Goal: Information Seeking & Learning: Find specific fact

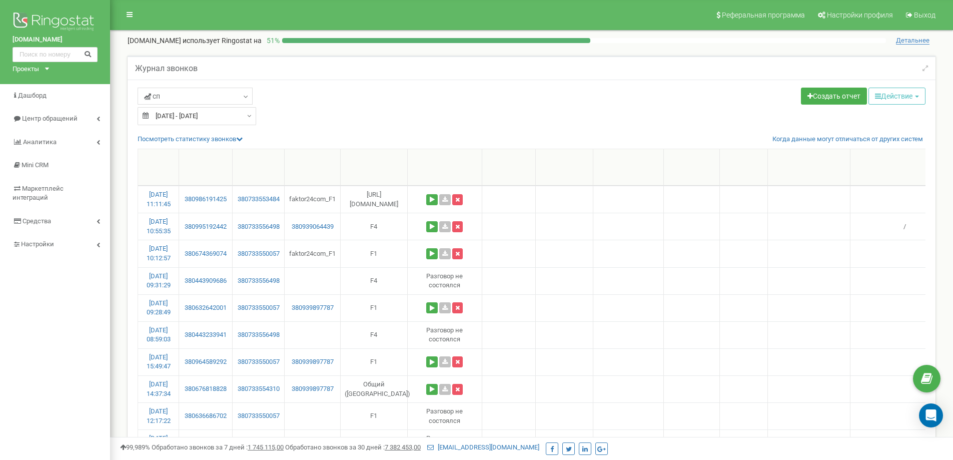
select select "100"
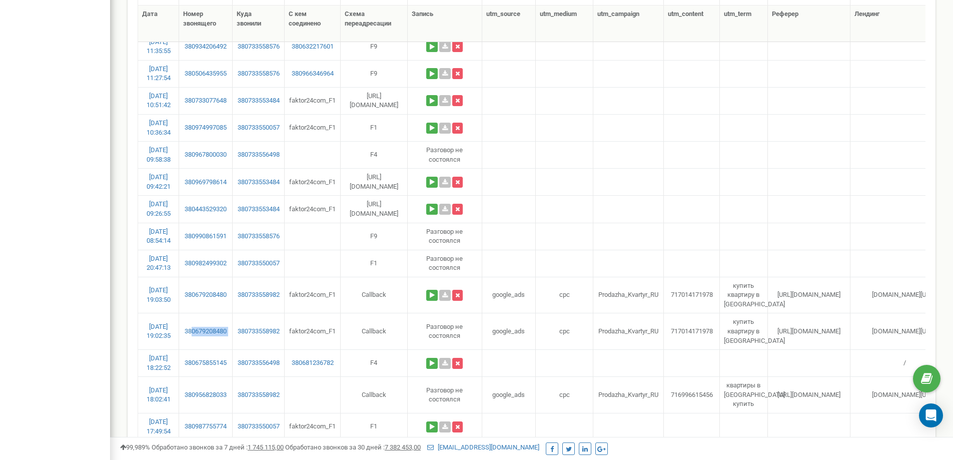
scroll to position [1328, 0]
drag, startPoint x: 232, startPoint y: 259, endPoint x: 193, endPoint y: 265, distance: 39.5
copy link "0982499302"
drag, startPoint x: 230, startPoint y: 209, endPoint x: 192, endPoint y: 211, distance: 38.1
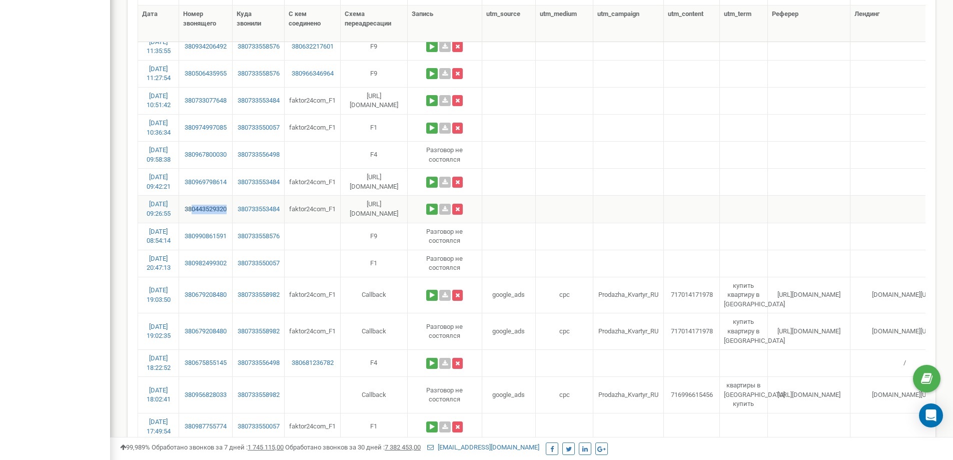
click at [192, 211] on td "380443529320" at bounding box center [205, 208] width 53 height 27
copy link "0443529320"
drag, startPoint x: 231, startPoint y: 178, endPoint x: 192, endPoint y: 190, distance: 41.3
click at [192, 190] on td "380969798614" at bounding box center [205, 181] width 53 height 27
copy link "0969798614"
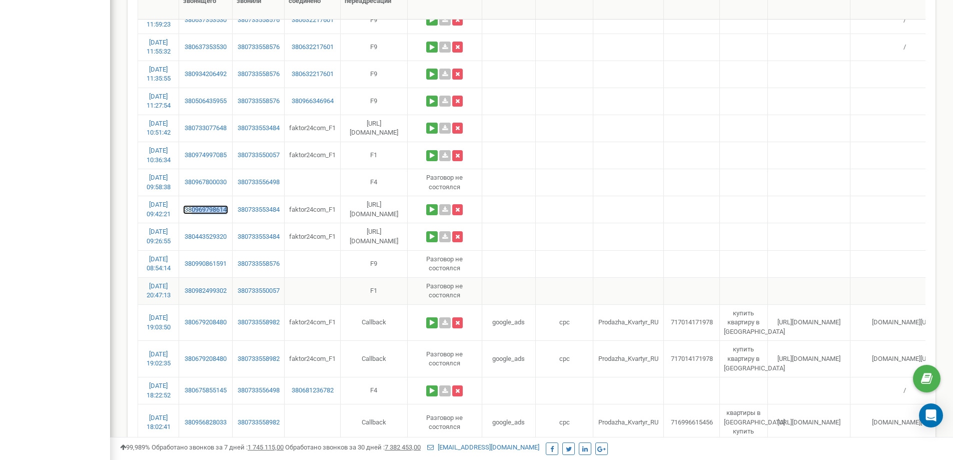
scroll to position [1278, 0]
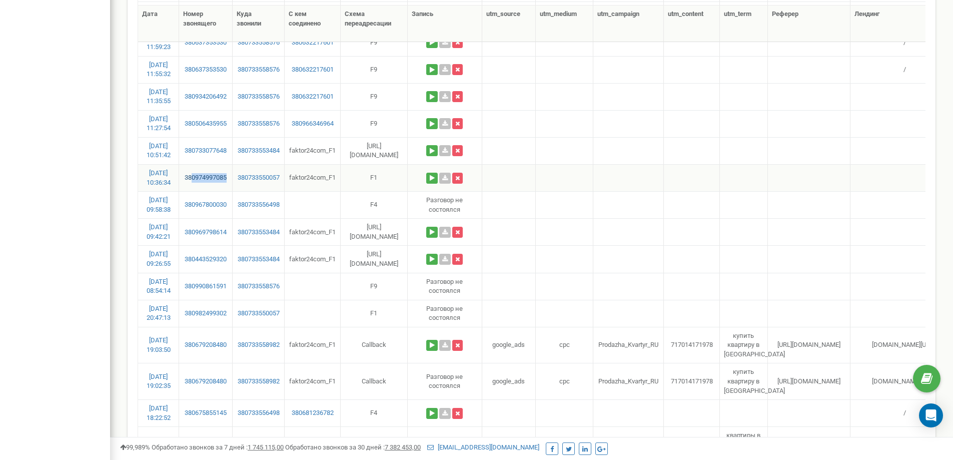
drag, startPoint x: 229, startPoint y: 178, endPoint x: 203, endPoint y: 180, distance: 26.1
click at [190, 177] on td "380974997085" at bounding box center [205, 177] width 53 height 27
copy link "0974997085"
drag, startPoint x: 234, startPoint y: 146, endPoint x: 191, endPoint y: 153, distance: 43.1
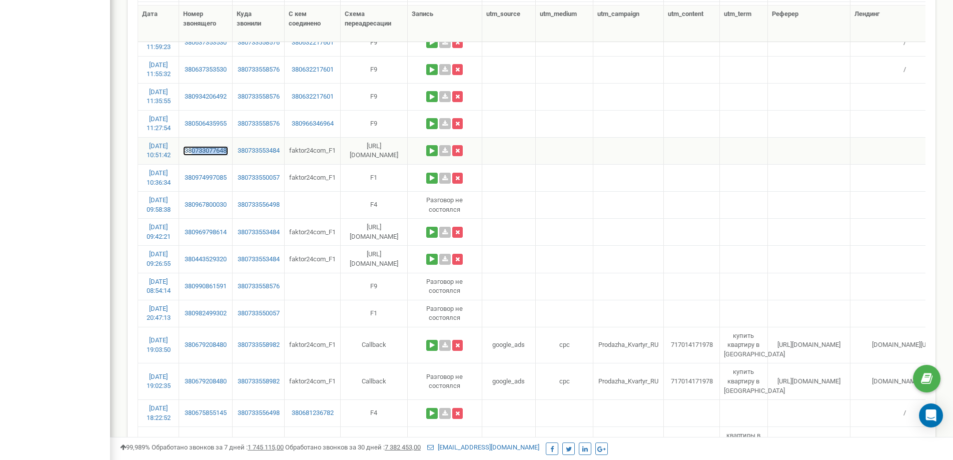
copy link "0733077648"
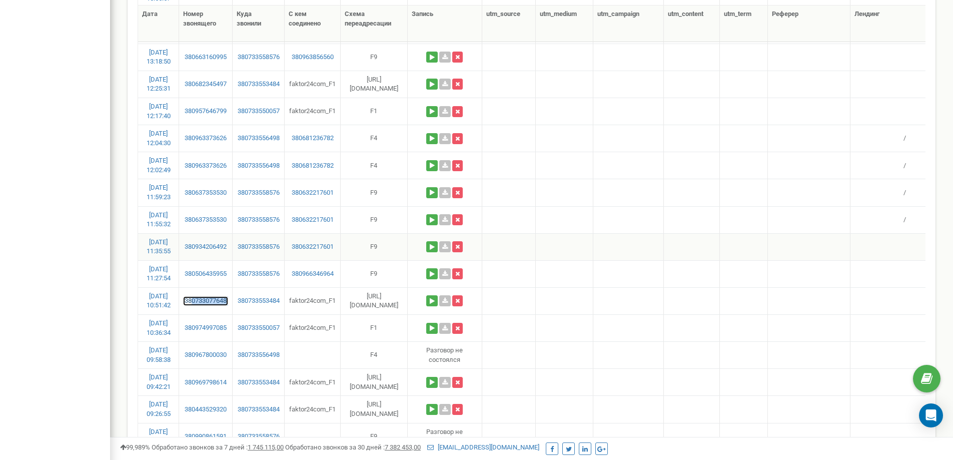
scroll to position [1077, 0]
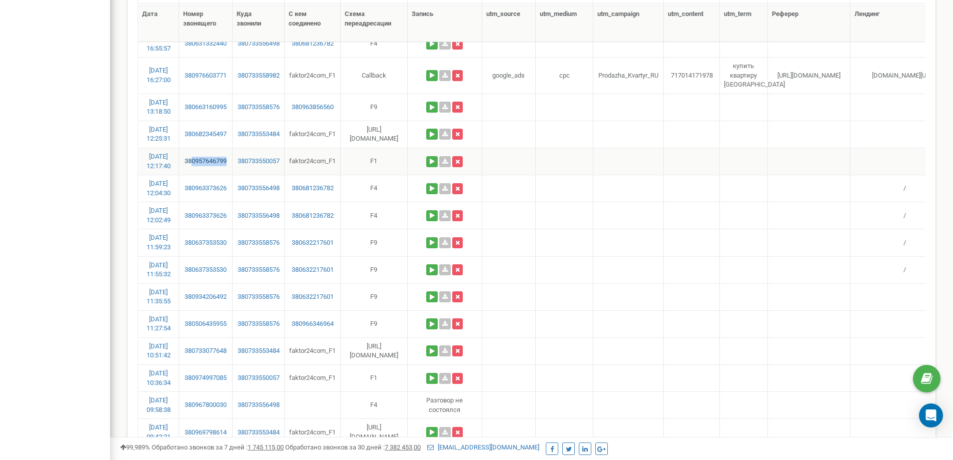
drag, startPoint x: 231, startPoint y: 156, endPoint x: 192, endPoint y: 165, distance: 40.7
click at [192, 165] on td "380957646799" at bounding box center [205, 161] width 53 height 27
copy link "0957646799"
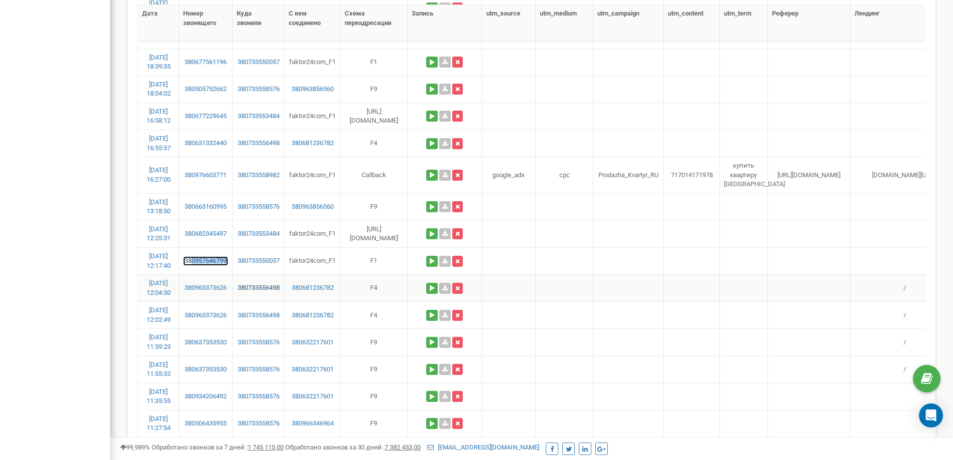
scroll to position [977, 0]
drag, startPoint x: 229, startPoint y: 228, endPoint x: 199, endPoint y: 236, distance: 31.6
click at [192, 237] on td "380682345497" at bounding box center [205, 234] width 53 height 27
copy link "0682345497"
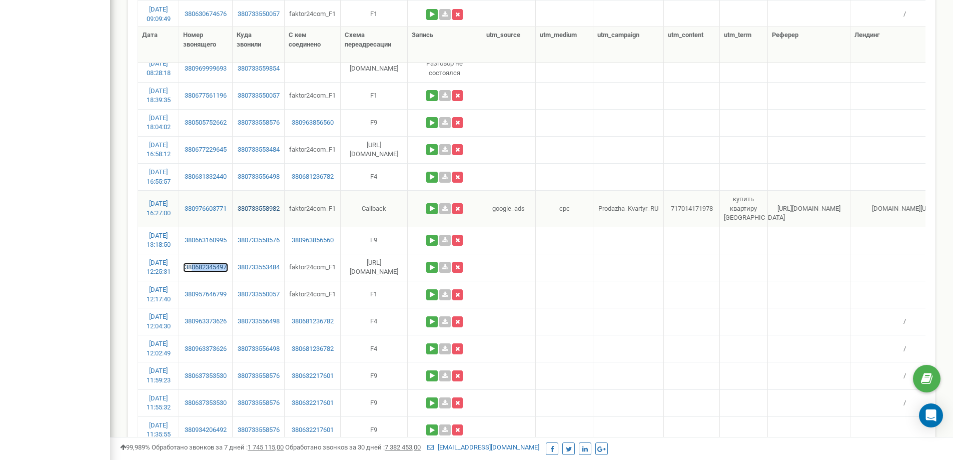
scroll to position [927, 0]
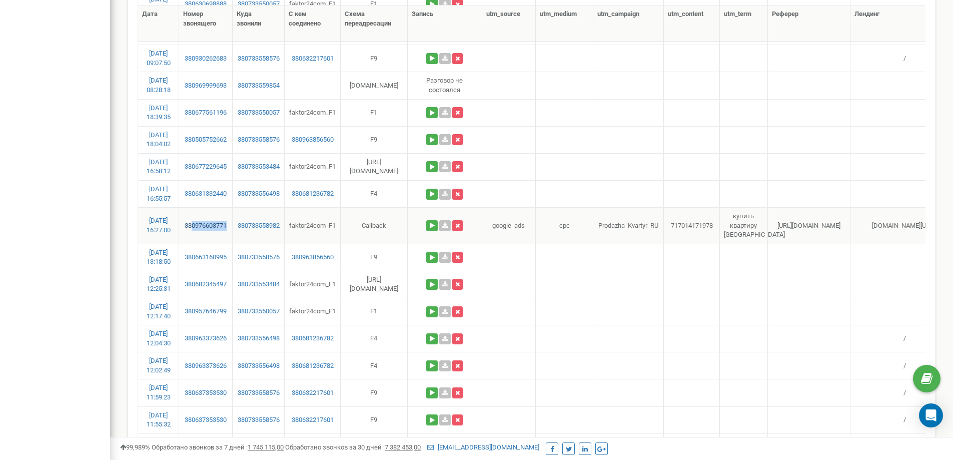
drag, startPoint x: 231, startPoint y: 222, endPoint x: 191, endPoint y: 229, distance: 41.2
click at [191, 229] on td "380976603771" at bounding box center [205, 225] width 53 height 37
copy link "0976603771"
drag, startPoint x: 230, startPoint y: 161, endPoint x: 192, endPoint y: 167, distance: 38.4
click at [192, 167] on td "380677229645" at bounding box center [205, 166] width 53 height 27
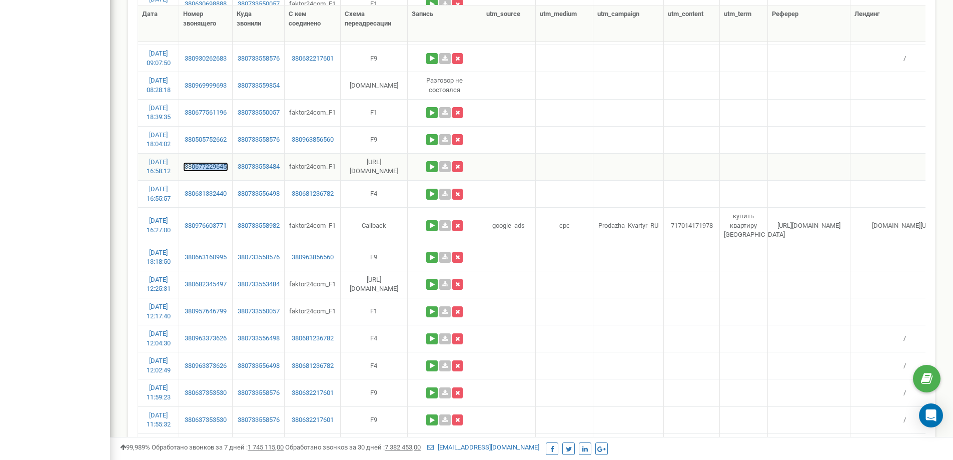
copy link "0677229645"
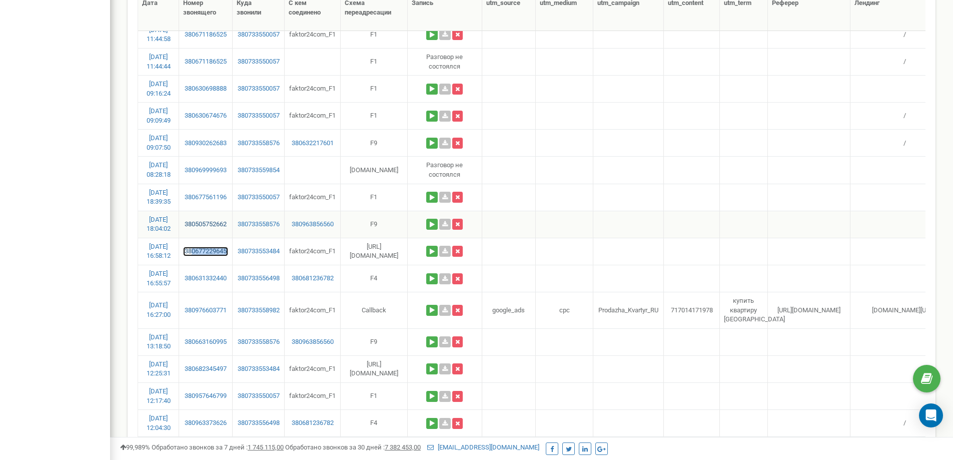
scroll to position [827, 0]
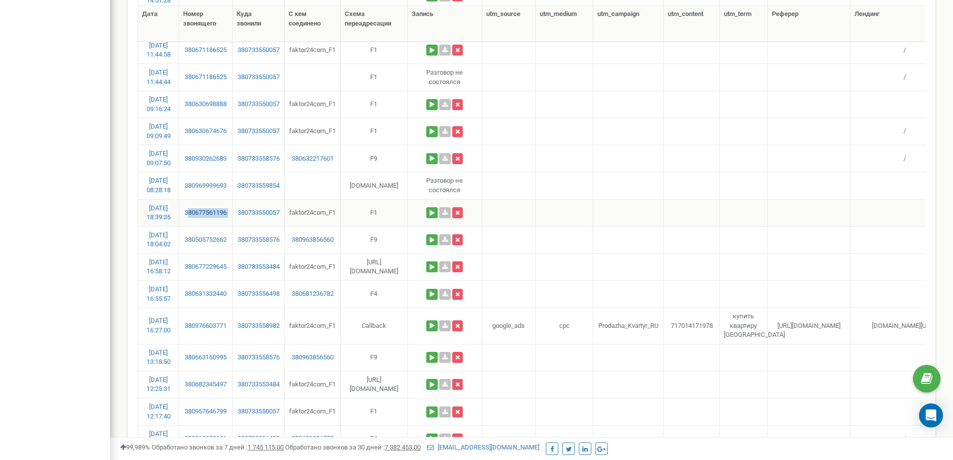
drag, startPoint x: 232, startPoint y: 213, endPoint x: 189, endPoint y: 216, distance: 43.6
copy link "80677561196"
